Goal: Task Accomplishment & Management: Use online tool/utility

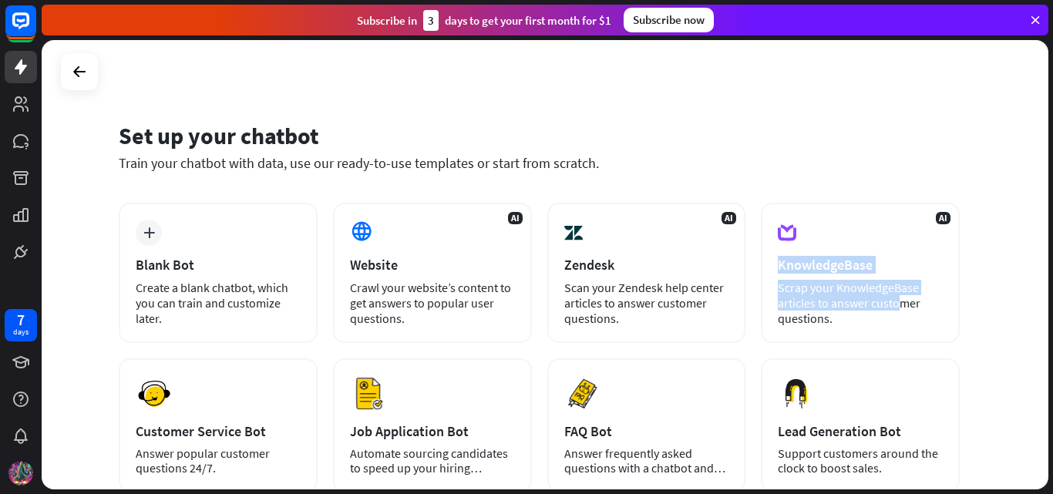
drag, startPoint x: 1052, startPoint y: 228, endPoint x: 1052, endPoint y: 274, distance: 45.5
click at [1052, 274] on div "Set up your chatbot Train your chatbot with data, use our ready-to-use template…" at bounding box center [547, 267] width 1011 height 454
click at [1019, 274] on div "Set up your chatbot Train your chatbot with data, use our ready-to-use template…" at bounding box center [545, 264] width 1006 height 449
click at [972, 277] on div "Set up your chatbot Train your chatbot with data, use our ready-to-use template…" at bounding box center [545, 264] width 1006 height 449
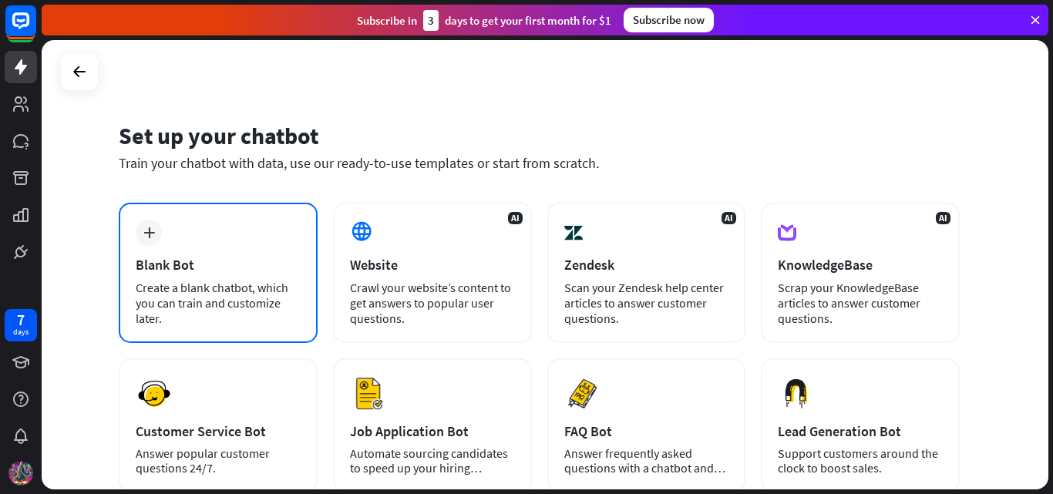
click at [288, 253] on div "plus Blank Bot Create a blank chatbot, which you can train and customize later." at bounding box center [218, 273] width 199 height 140
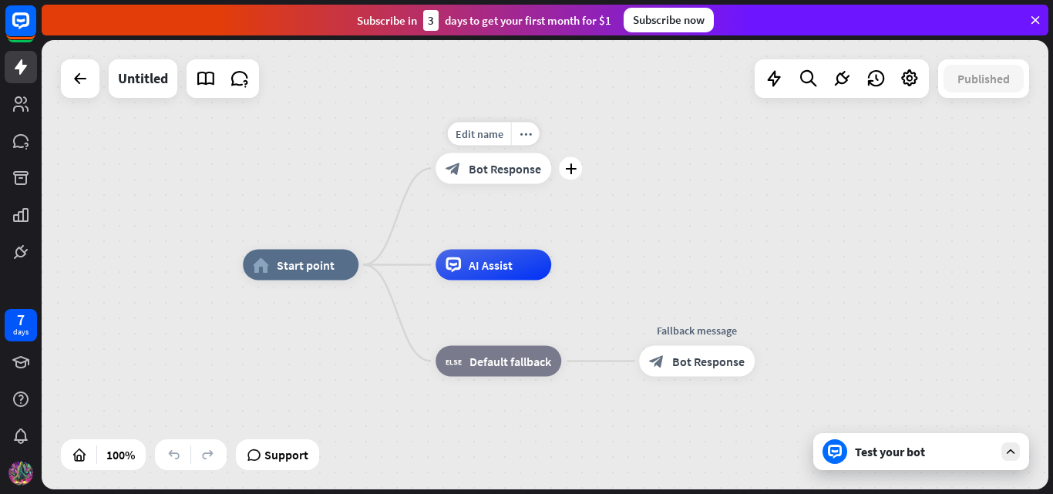
click at [502, 174] on span "Bot Response" at bounding box center [504, 168] width 72 height 15
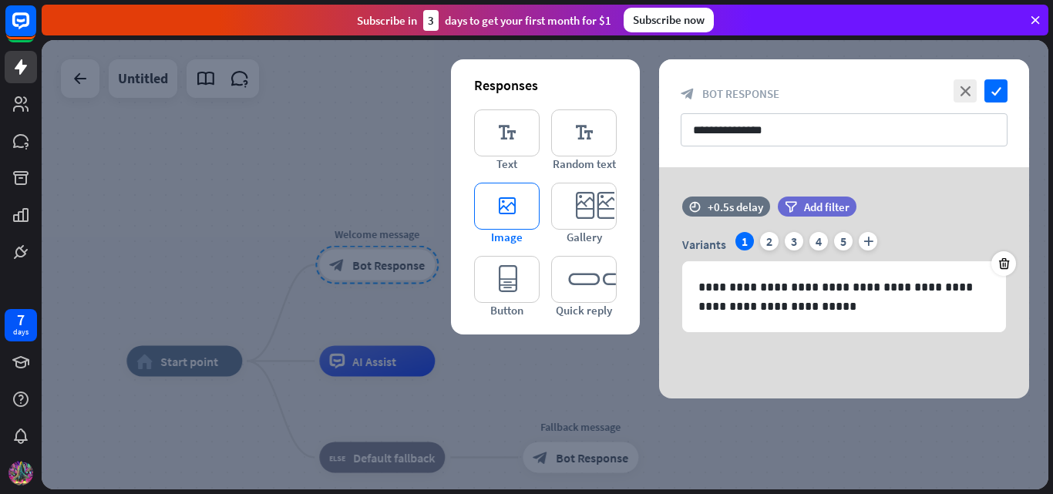
click at [485, 211] on icon "editor_image" at bounding box center [506, 206] width 65 height 47
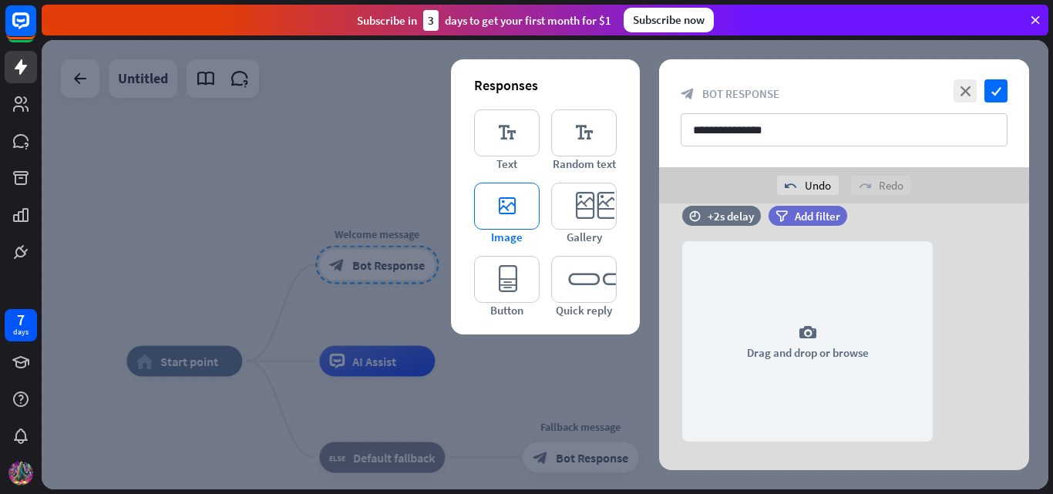
scroll to position [180, 0]
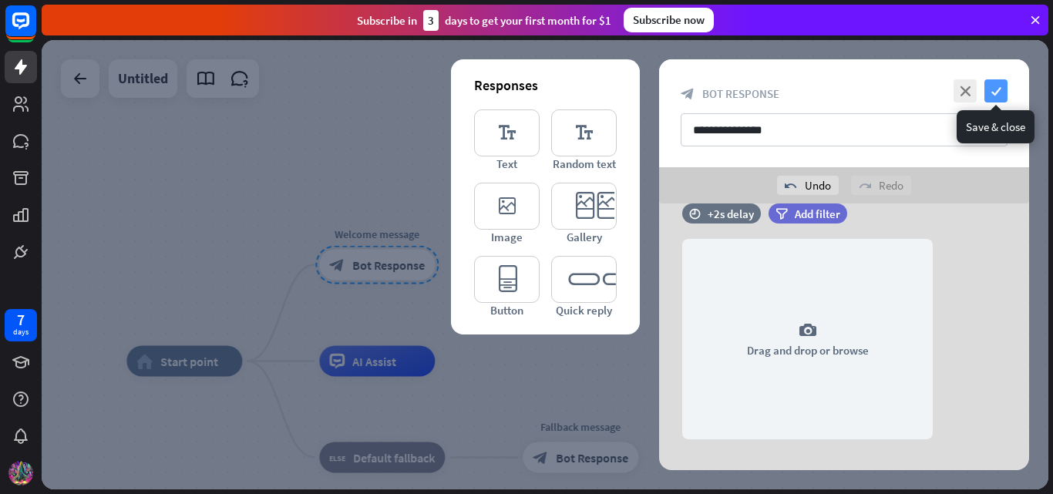
click at [1001, 89] on icon "check" at bounding box center [995, 90] width 23 height 23
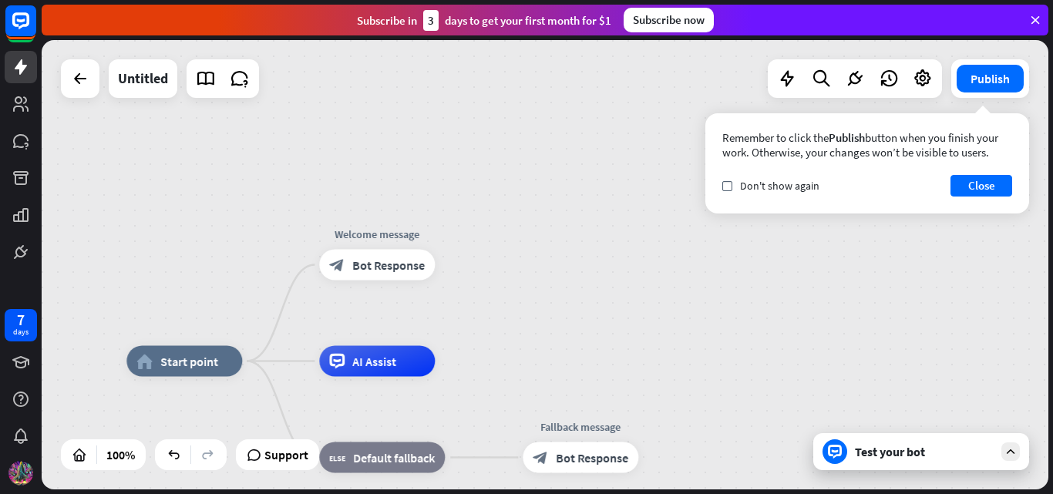
click at [814, 193] on div "check Don't show again Close" at bounding box center [867, 186] width 290 height 22
click at [727, 184] on icon "check" at bounding box center [727, 186] width 7 height 7
click at [965, 180] on button "Close" at bounding box center [981, 186] width 62 height 22
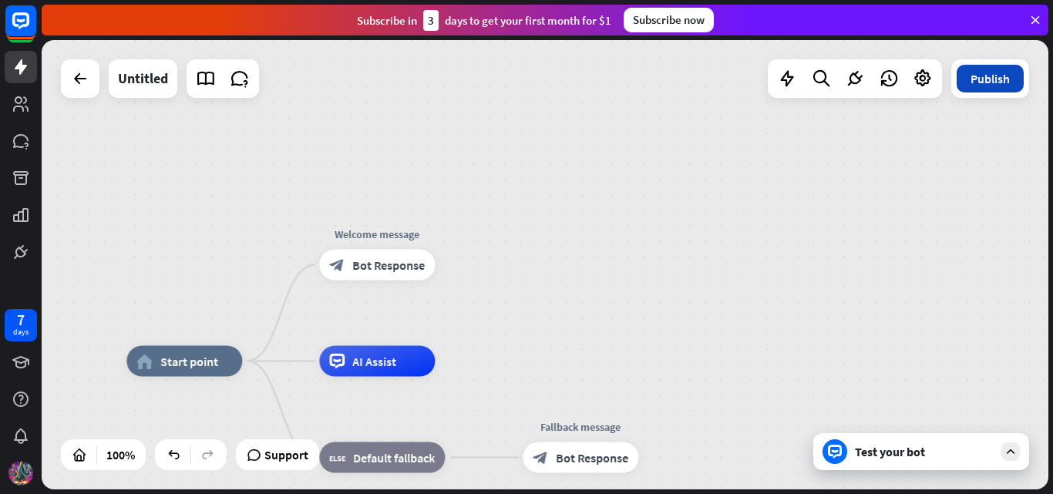
click at [992, 76] on button "Publish" at bounding box center [989, 79] width 67 height 28
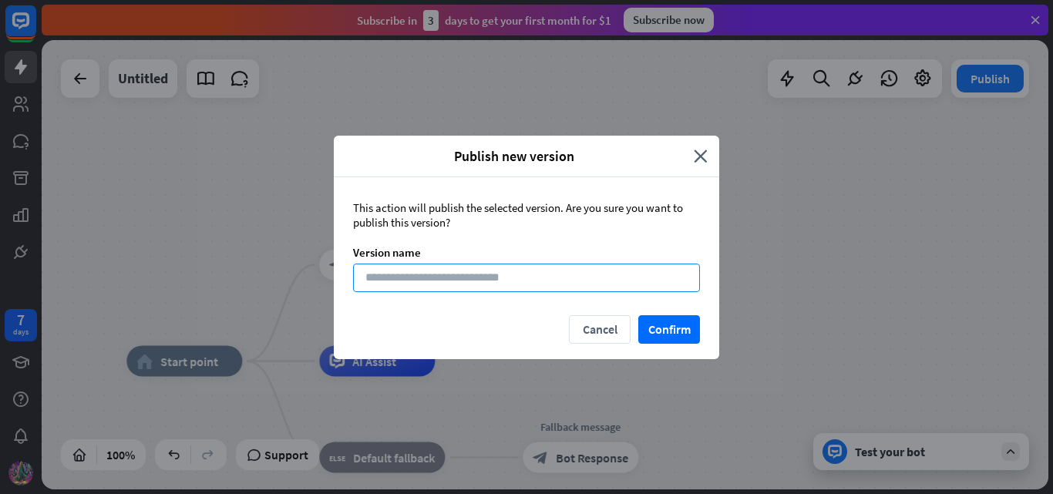
click at [652, 280] on input at bounding box center [526, 278] width 347 height 29
type input "******"
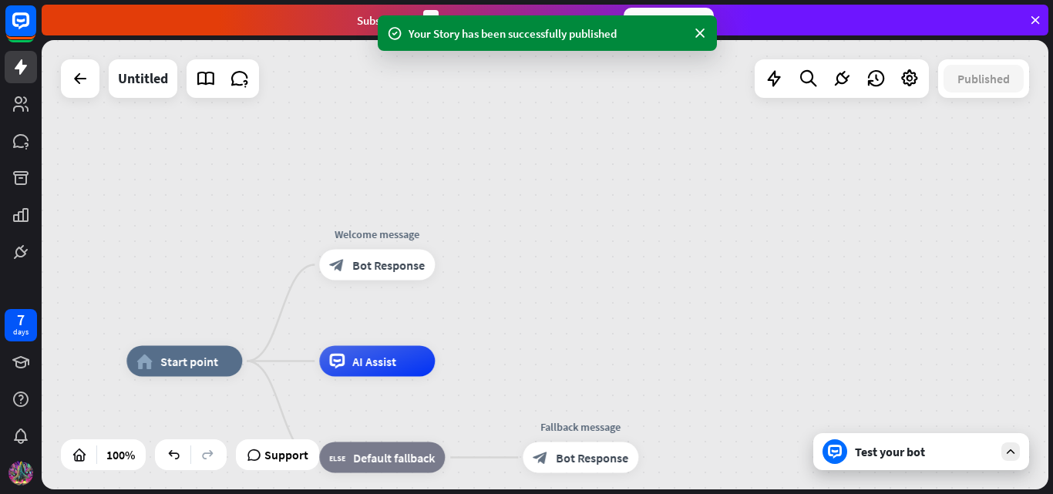
click at [699, 42] on div "Your Story has been successfully published" at bounding box center [547, 32] width 339 height 35
click at [699, 35] on icon at bounding box center [699, 33] width 15 height 16
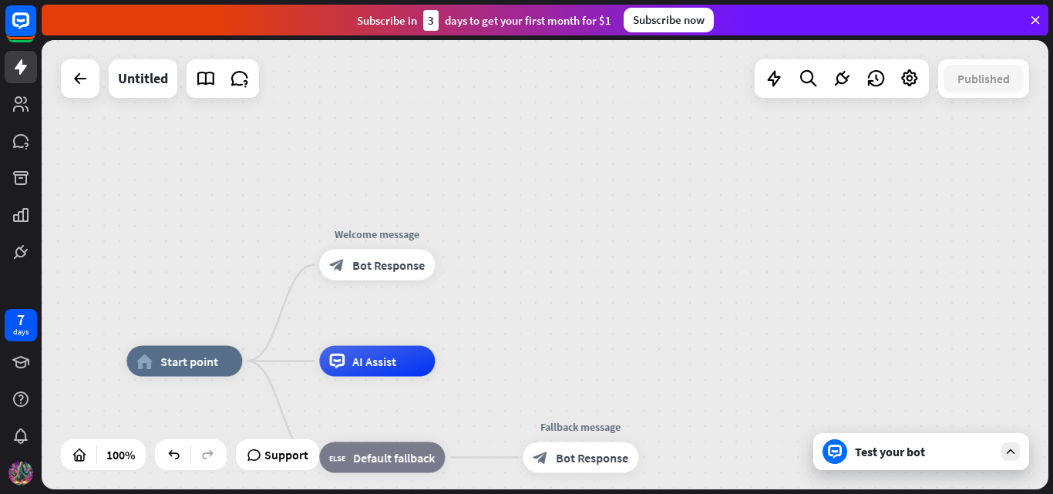
click at [643, 26] on div "Subscribe now" at bounding box center [668, 20] width 90 height 25
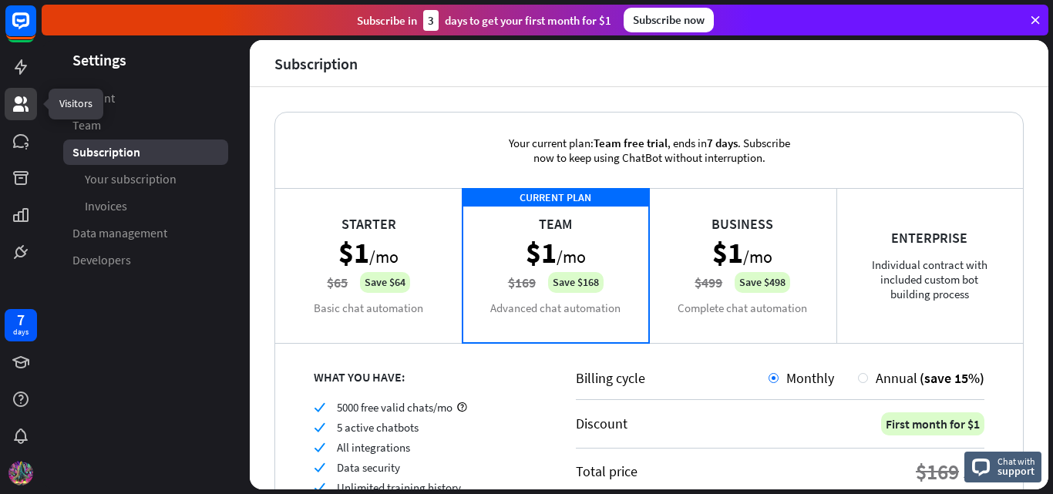
click at [12, 106] on icon at bounding box center [21, 104] width 18 height 18
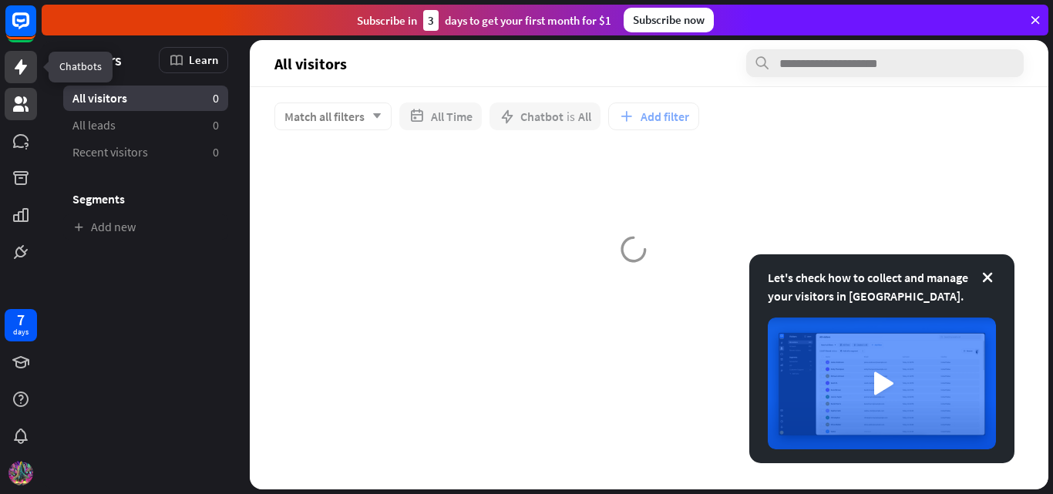
click at [17, 70] on icon at bounding box center [21, 67] width 18 height 18
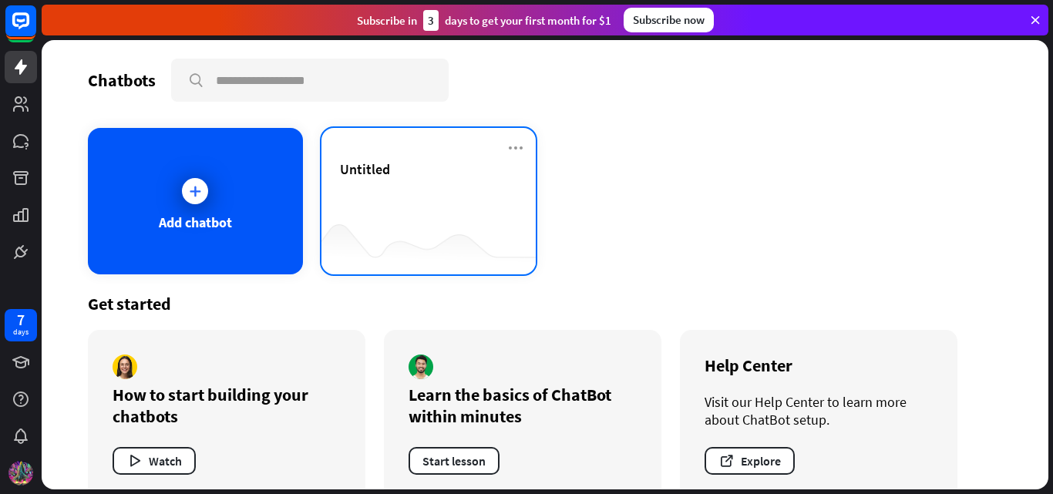
click at [374, 216] on div at bounding box center [428, 243] width 215 height 59
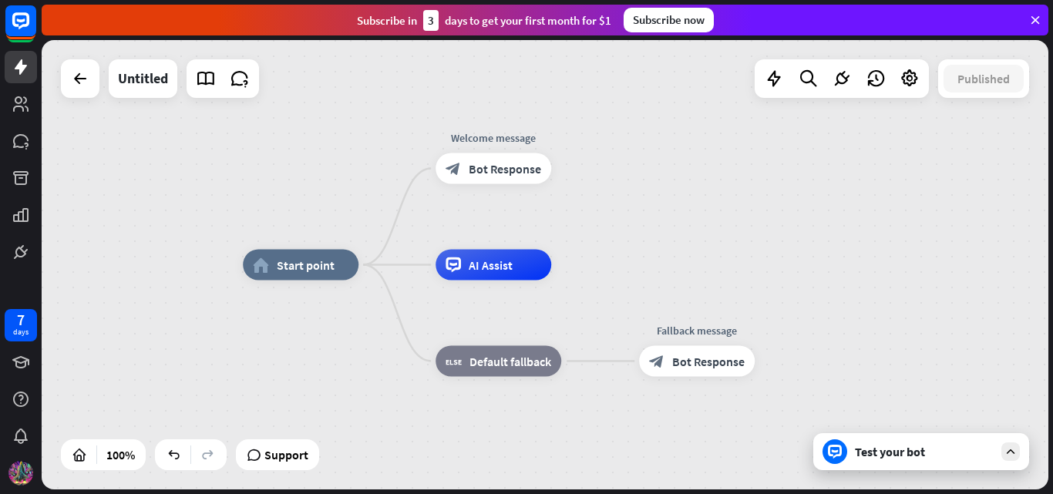
click at [899, 457] on div "Test your bot" at bounding box center [924, 451] width 139 height 15
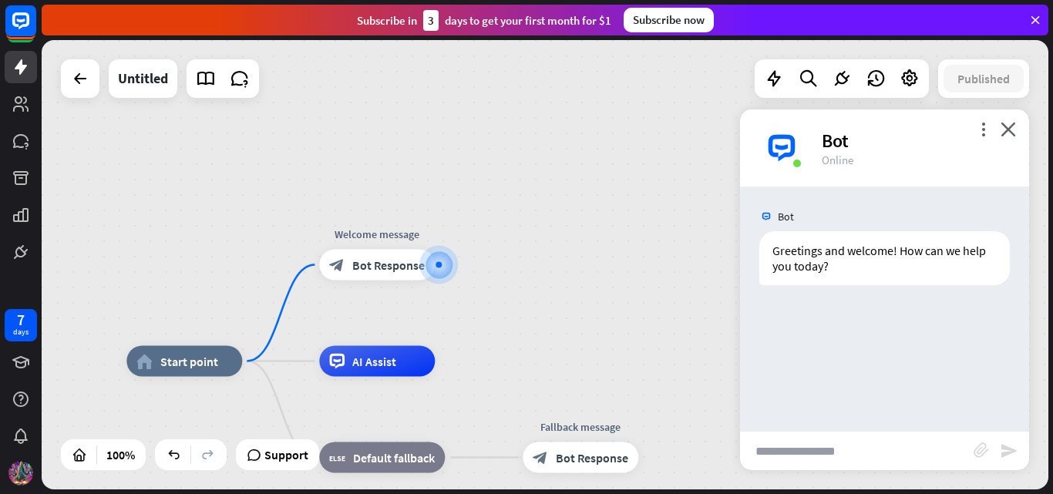
click at [834, 446] on input "text" at bounding box center [856, 450] width 233 height 39
type input "**"
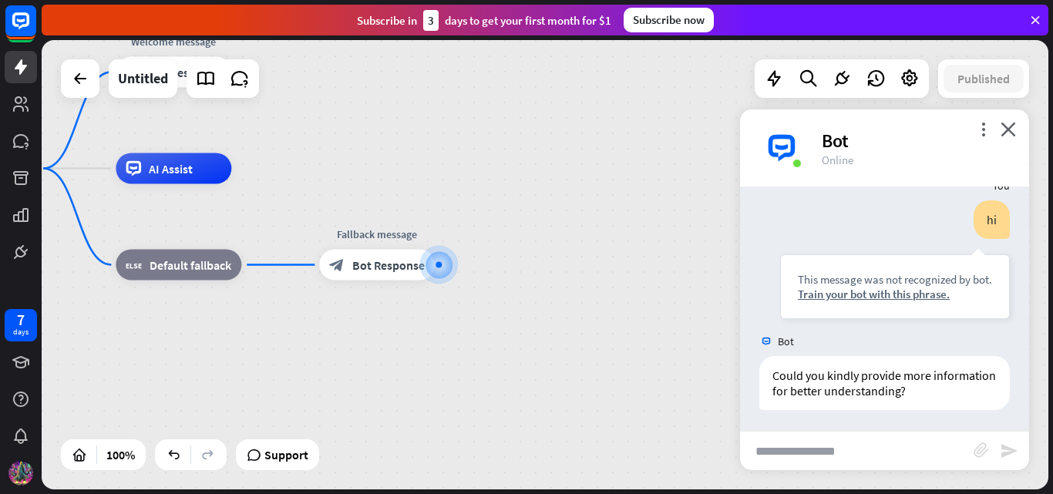
scroll to position [124, 0]
type input "**"
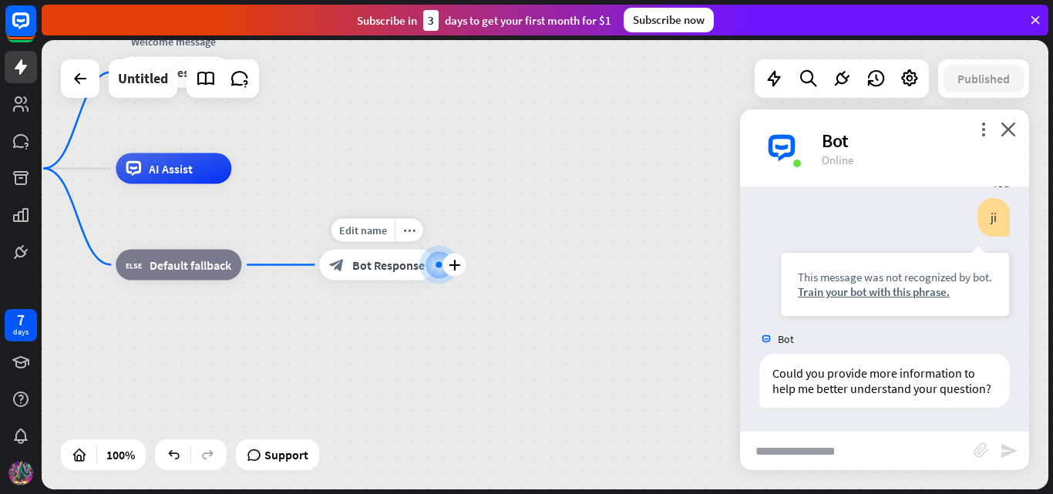
click at [355, 261] on span "Bot Response" at bounding box center [388, 264] width 72 height 15
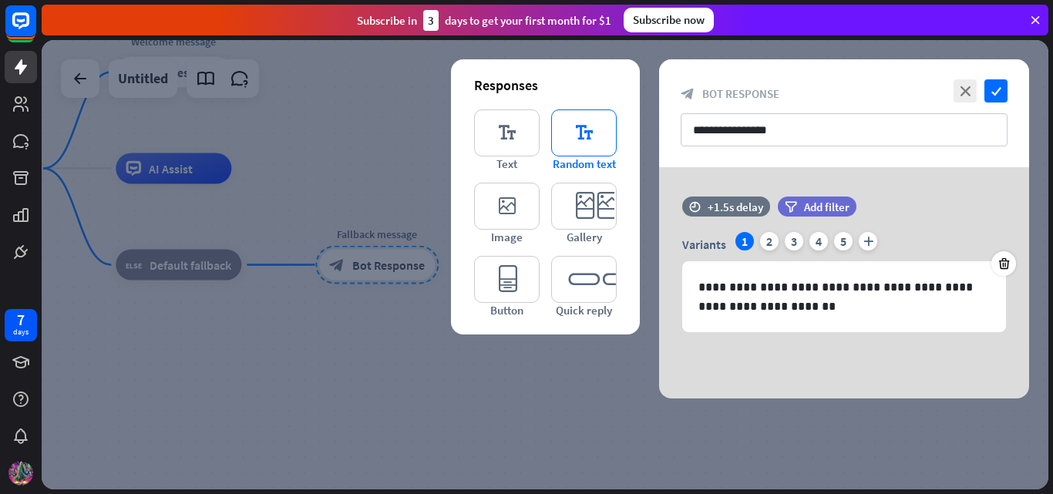
click at [577, 143] on icon "editor_text" at bounding box center [583, 132] width 65 height 47
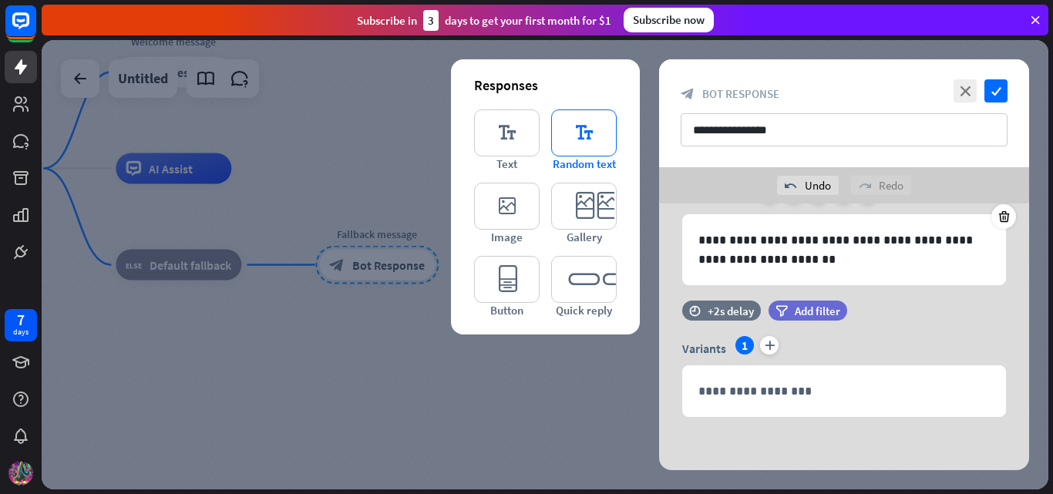
scroll to position [84, 0]
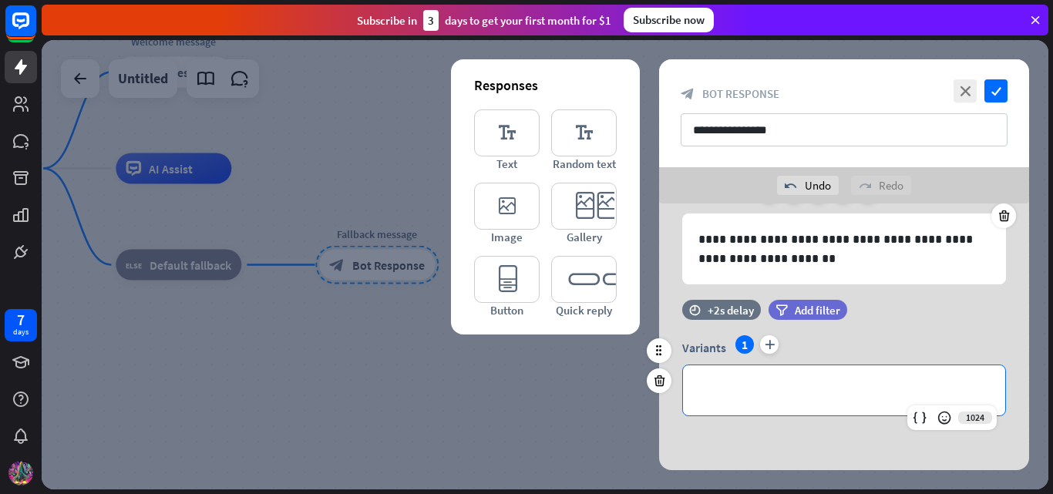
click at [781, 401] on div "**********" at bounding box center [844, 390] width 322 height 50
click at [914, 413] on icon at bounding box center [919, 417] width 15 height 15
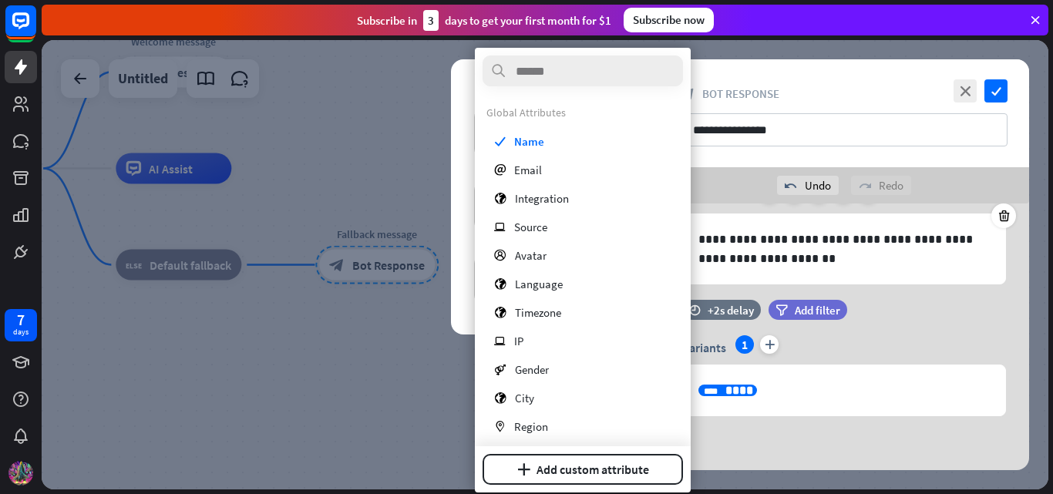
click at [415, 414] on div at bounding box center [545, 264] width 1006 height 449
